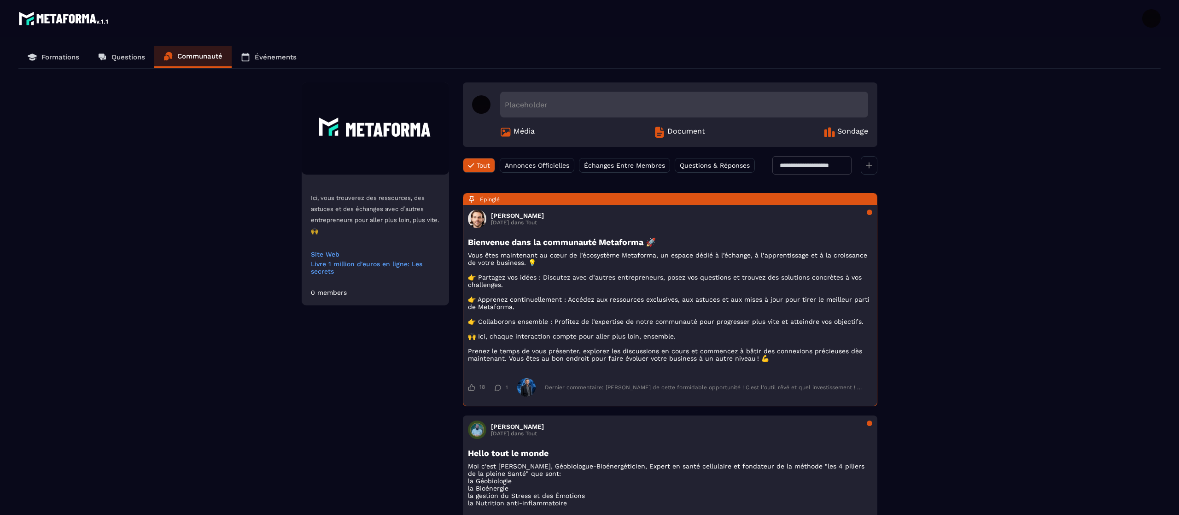
click at [868, 168] on icon at bounding box center [869, 165] width 6 height 6
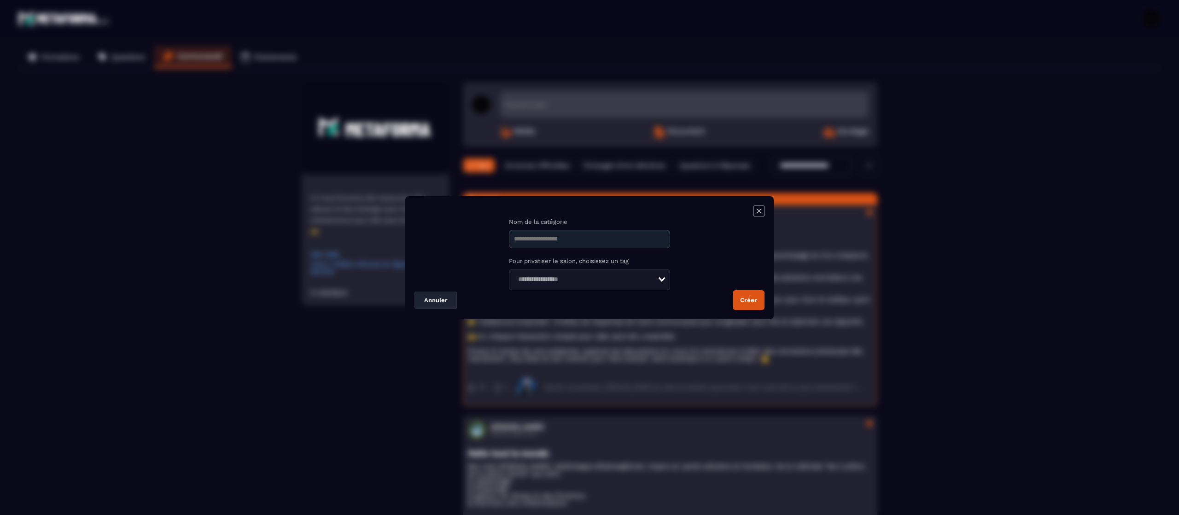
click at [756, 208] on icon "Modal window" at bounding box center [758, 210] width 11 height 11
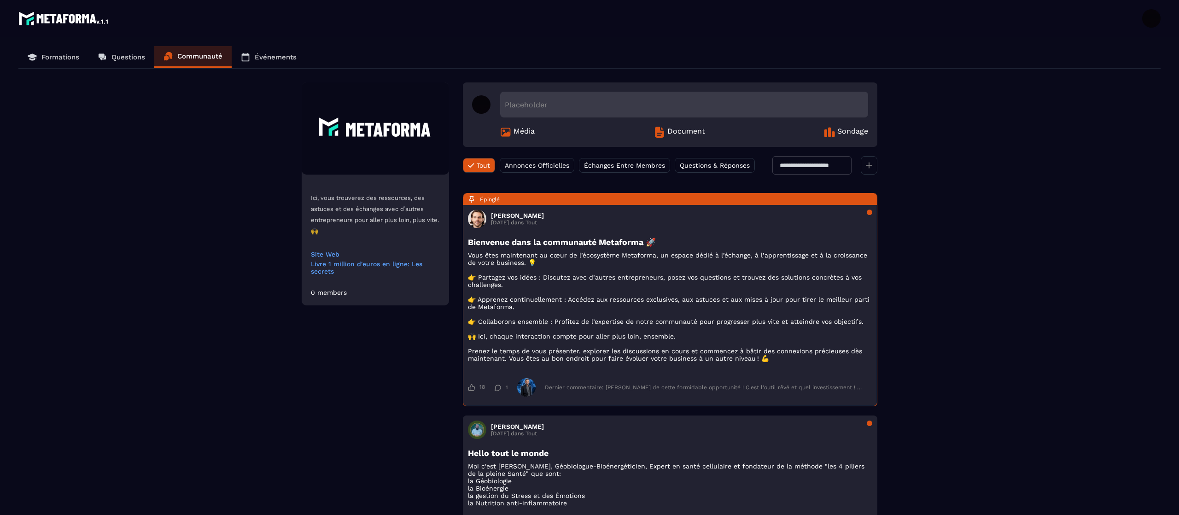
click at [59, 14] on img at bounding box center [63, 18] width 91 height 18
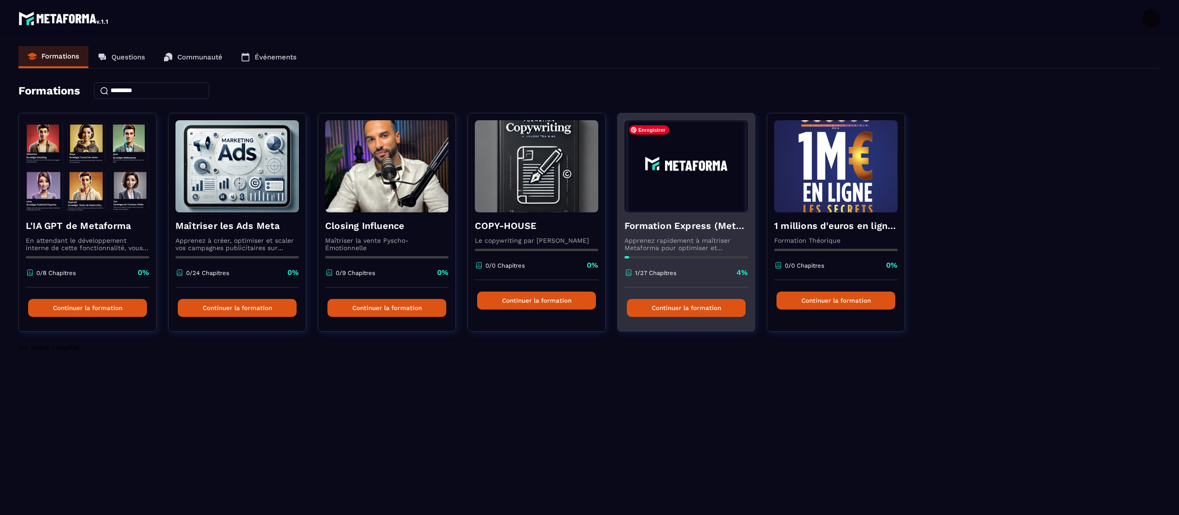
click at [670, 206] on img at bounding box center [685, 166] width 123 height 92
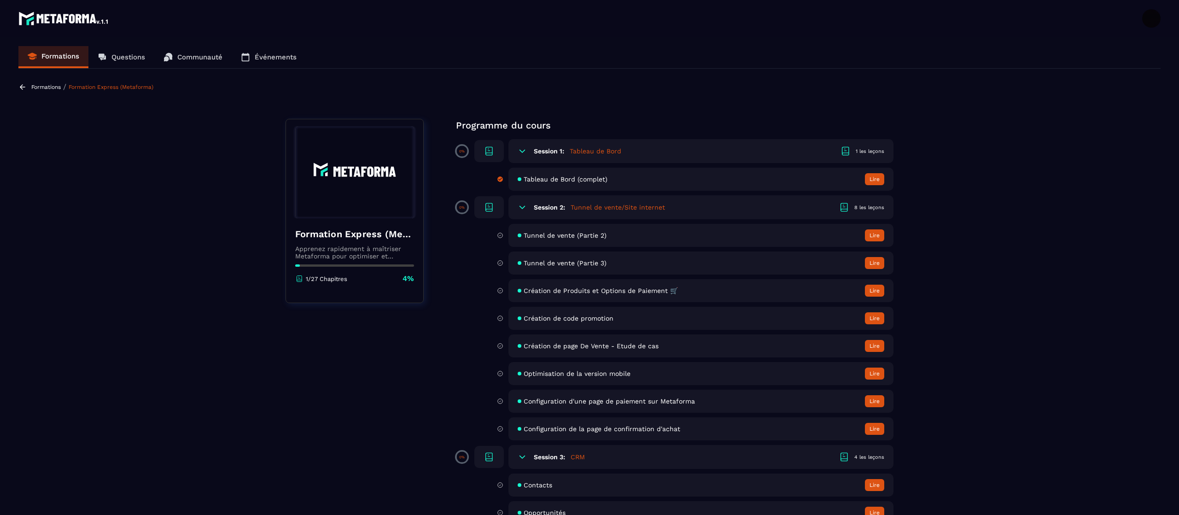
click at [577, 178] on span "Tableau de Bord (complet)" at bounding box center [566, 178] width 84 height 7
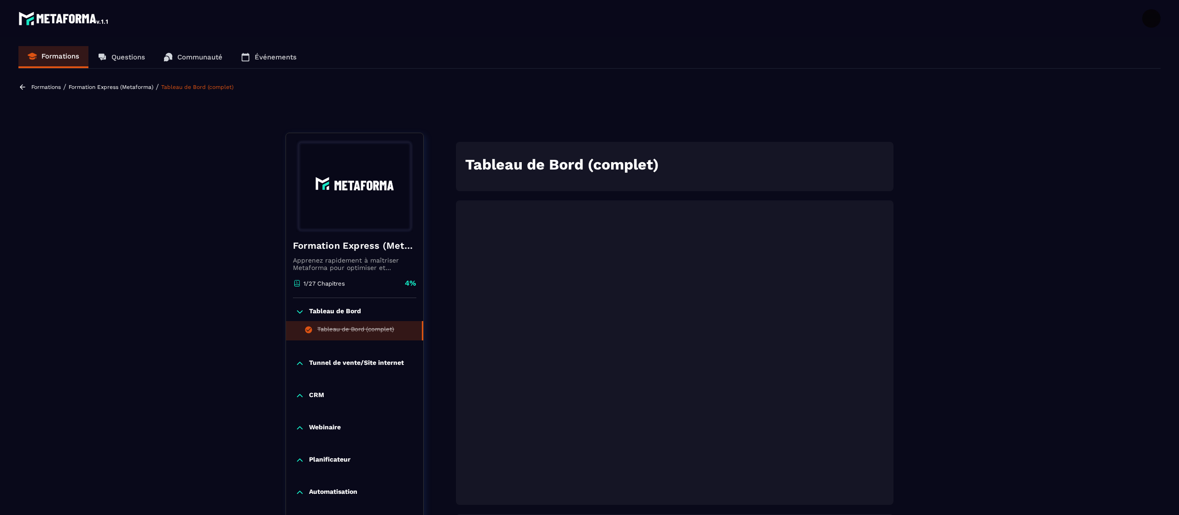
scroll to position [4, 0]
